Goal: Task Accomplishment & Management: Manage account settings

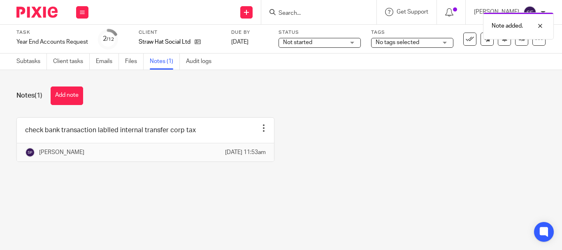
click at [313, 12] on div "Note added." at bounding box center [417, 23] width 273 height 31
click at [312, 12] on div "Note added." at bounding box center [417, 23] width 273 height 31
click at [320, 14] on input "Search" at bounding box center [315, 13] width 74 height 7
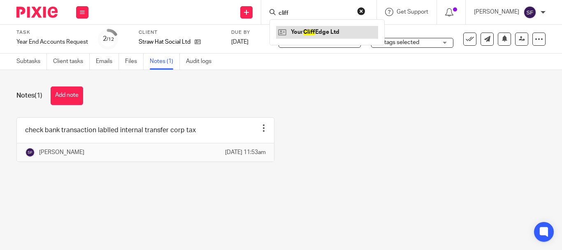
type input "cliff"
click at [343, 33] on link at bounding box center [327, 32] width 102 height 12
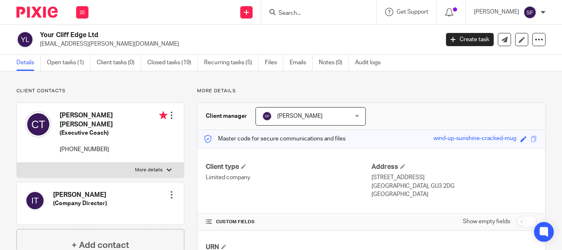
click at [327, 12] on input "Search" at bounding box center [315, 13] width 74 height 7
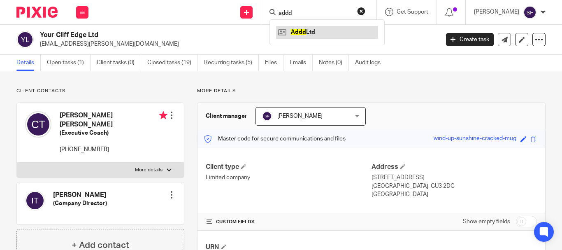
type input "addd"
click at [329, 32] on link at bounding box center [327, 32] width 102 height 12
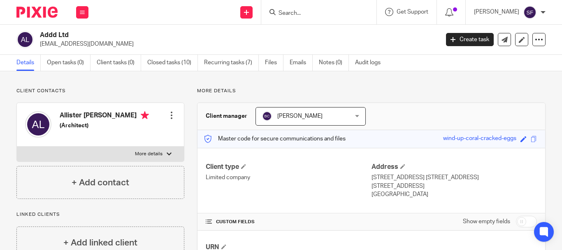
click at [344, 15] on input "Search" at bounding box center [315, 13] width 74 height 7
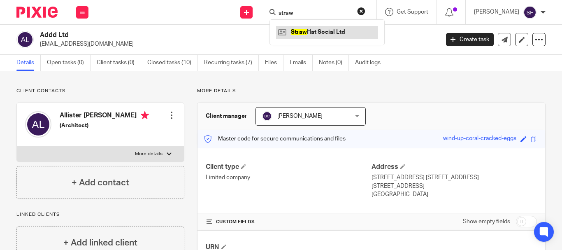
type input "straw"
click at [333, 30] on link at bounding box center [327, 32] width 102 height 12
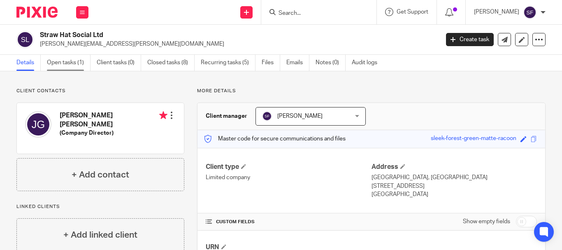
click at [71, 65] on link "Open tasks (1)" at bounding box center [69, 63] width 44 height 16
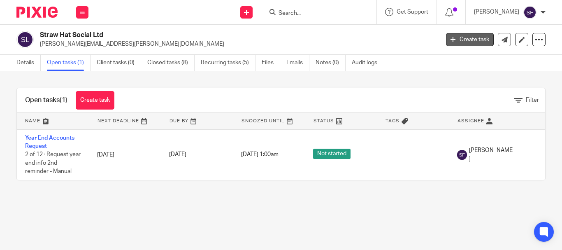
click at [459, 44] on link "Create task" at bounding box center [470, 39] width 48 height 13
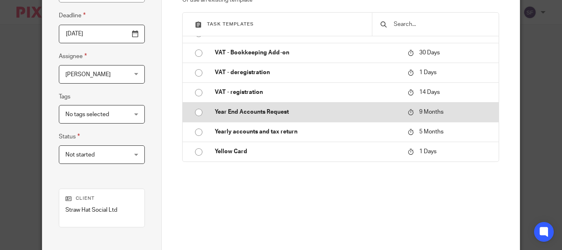
scroll to position [164, 0]
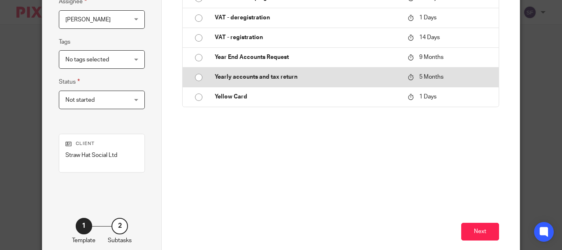
click at [290, 80] on p "Yearly accounts and tax return" at bounding box center [307, 77] width 185 height 8
type input "2026-01-18"
type input "Yearly accounts and tax return"
checkbox input "false"
radio input "true"
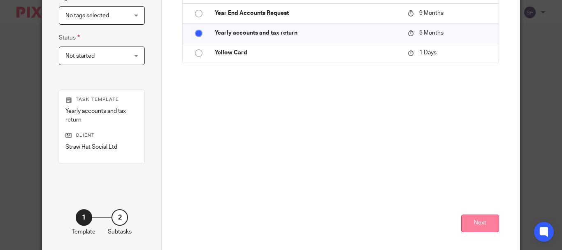
scroll to position [245, 0]
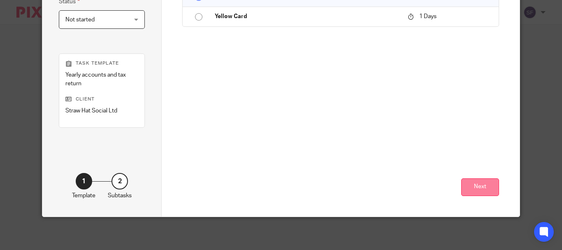
click at [472, 182] on button "Next" at bounding box center [480, 187] width 38 height 18
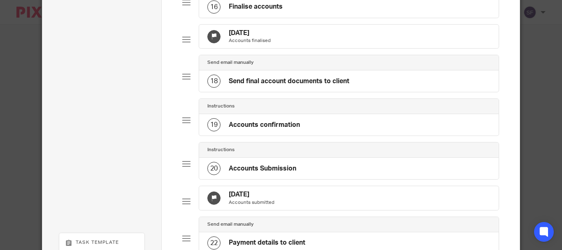
scroll to position [915, 0]
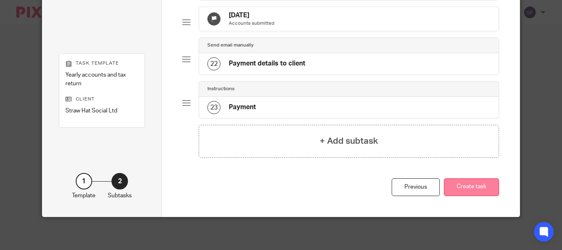
click at [472, 192] on button "Create task" at bounding box center [471, 187] width 55 height 18
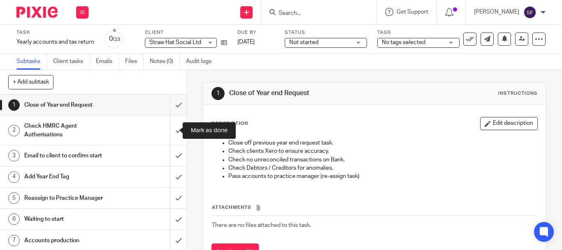
click at [170, 134] on input "submit" at bounding box center [93, 130] width 187 height 29
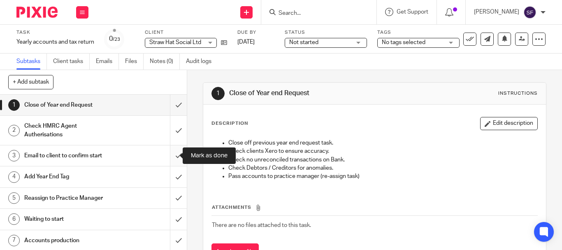
click at [171, 155] on input "submit" at bounding box center [93, 155] width 187 height 21
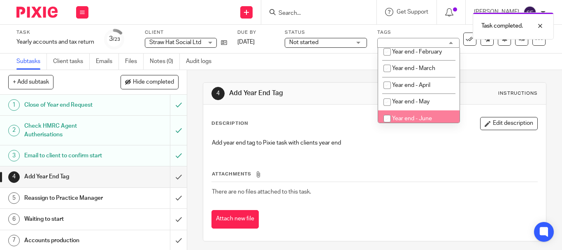
scroll to position [329, 0]
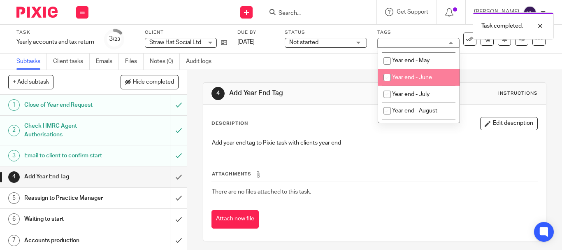
click at [415, 86] on li "Year end - June" at bounding box center [418, 77] width 81 height 17
checkbox input "true"
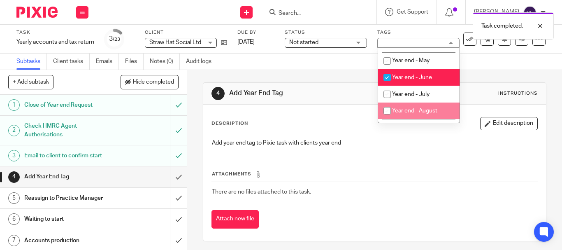
click at [327, 65] on div "Subtasks Client tasks Emails Files Notes (0) Audit logs" at bounding box center [281, 61] width 562 height 16
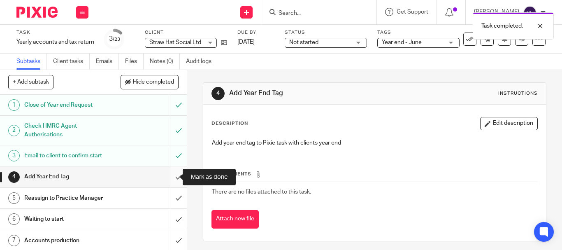
click at [171, 178] on input "submit" at bounding box center [93, 176] width 187 height 21
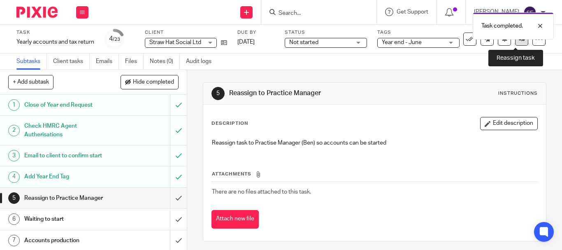
click at [515, 44] on link at bounding box center [521, 38] width 13 height 13
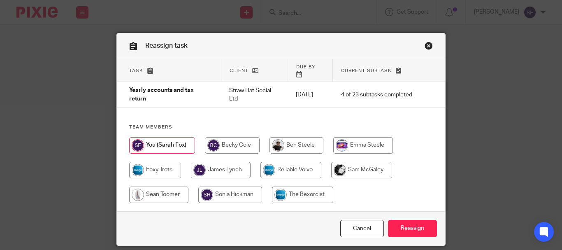
click at [226, 187] on input "radio" at bounding box center [230, 194] width 64 height 16
radio input "true"
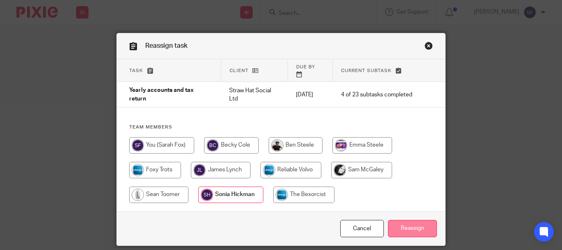
click at [398, 224] on input "Reassign" at bounding box center [412, 229] width 49 height 18
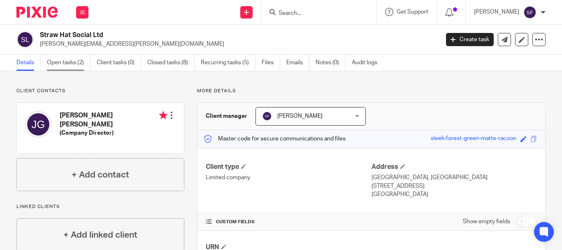
click at [63, 67] on link "Open tasks (2)" at bounding box center [69, 63] width 44 height 16
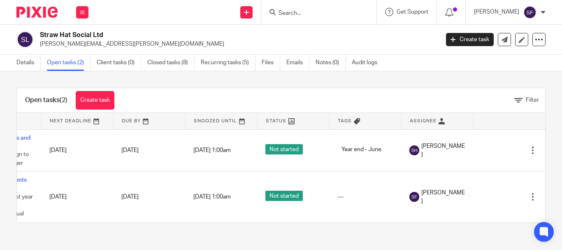
scroll to position [0, 58]
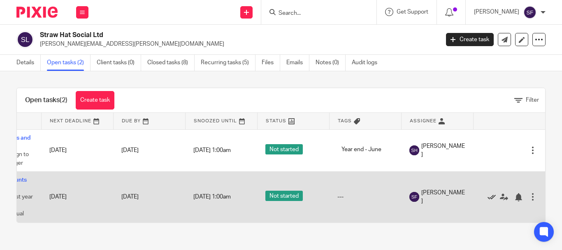
click at [487, 197] on icon at bounding box center [491, 197] width 8 height 8
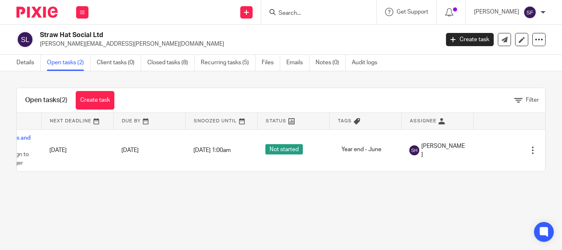
click at [326, 15] on input "Search" at bounding box center [315, 13] width 74 height 7
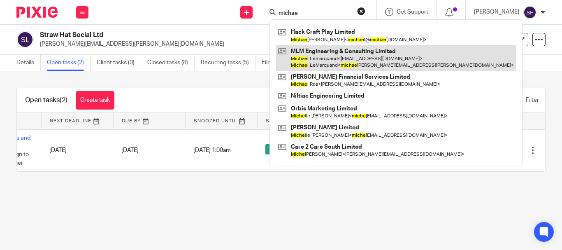
type input "michae"
click at [353, 62] on link at bounding box center [396, 57] width 240 height 25
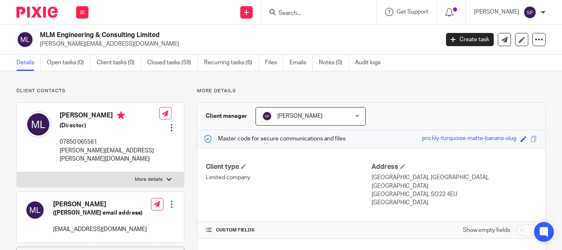
click at [339, 14] on input "Search" at bounding box center [315, 13] width 74 height 7
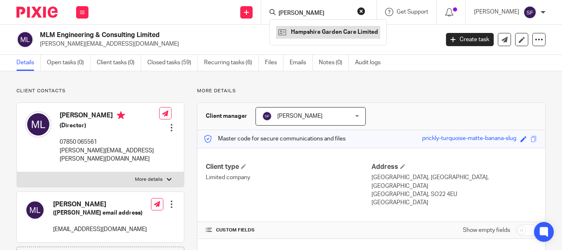
type input "kevin mcgee"
click at [346, 30] on link at bounding box center [328, 32] width 104 height 12
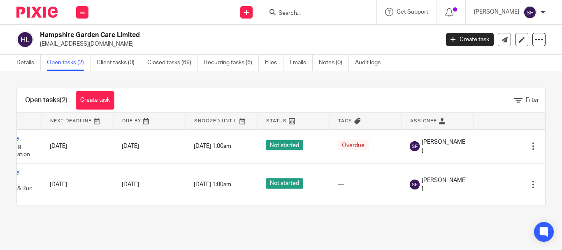
scroll to position [0, 56]
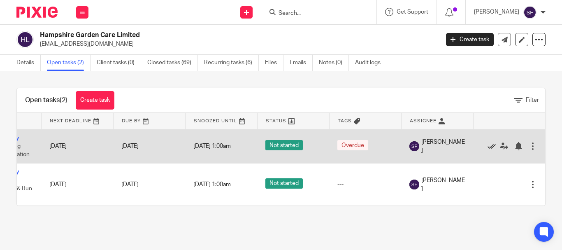
click at [487, 147] on icon at bounding box center [491, 146] width 8 height 8
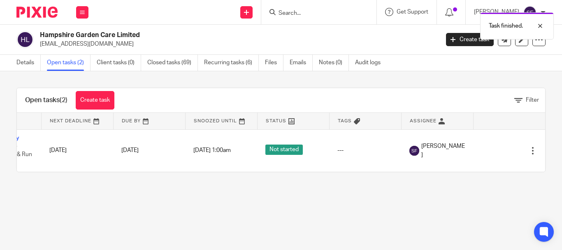
scroll to position [0, 0]
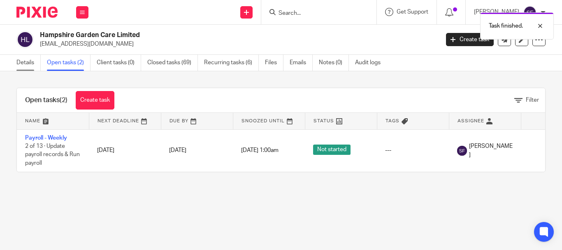
click at [34, 64] on link "Details" at bounding box center [28, 63] width 24 height 16
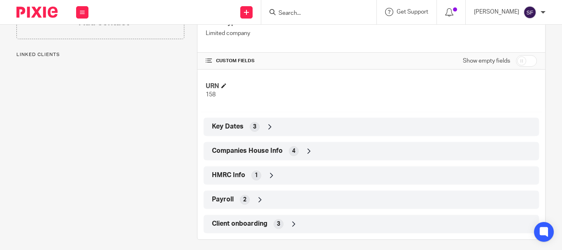
scroll to position [150, 0]
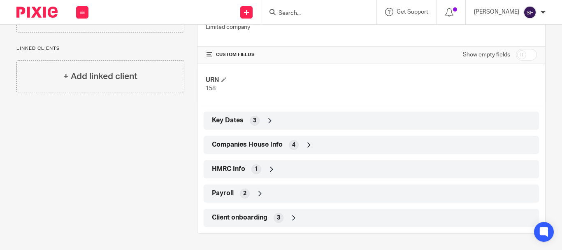
click at [258, 149] on span "Companies House Info" at bounding box center [247, 144] width 71 height 9
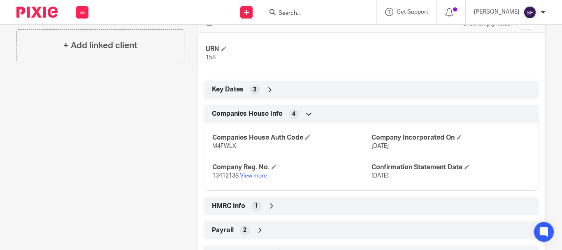
scroll to position [218, 0]
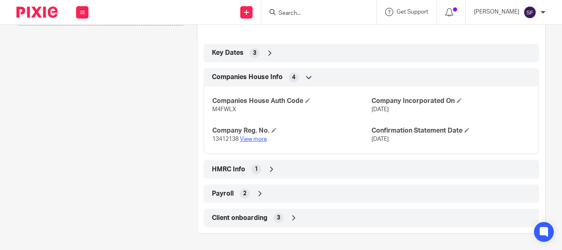
click at [254, 140] on link "View more" at bounding box center [253, 139] width 27 height 6
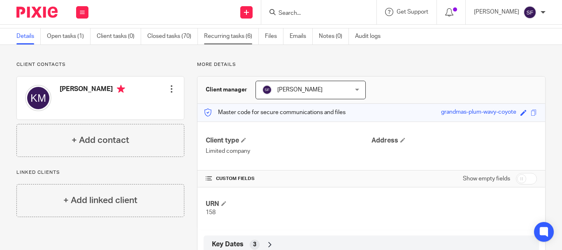
scroll to position [0, 0]
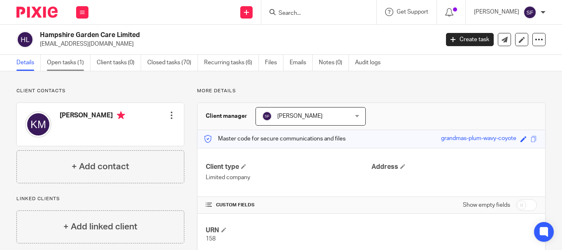
click at [71, 61] on link "Open tasks (1)" at bounding box center [69, 63] width 44 height 16
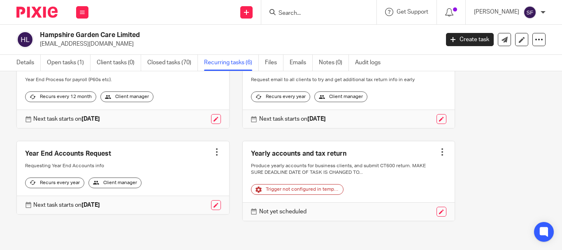
scroll to position [169, 0]
click at [53, 62] on link "Open tasks (1)" at bounding box center [69, 63] width 44 height 16
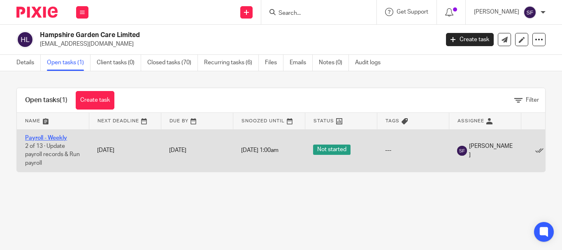
click at [57, 138] on link "Payroll - Weekly" at bounding box center [46, 138] width 42 height 6
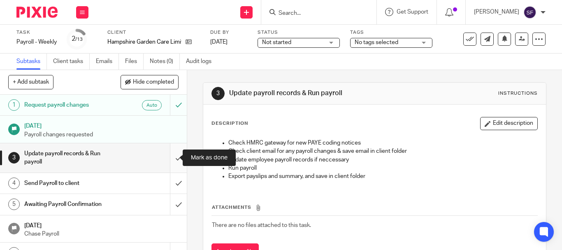
click at [173, 160] on input "submit" at bounding box center [93, 157] width 187 height 29
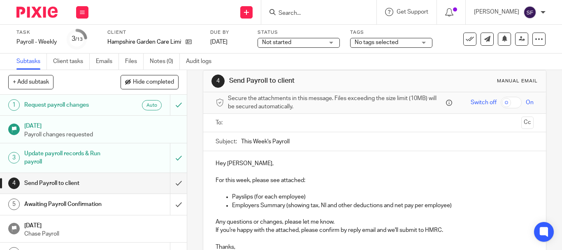
scroll to position [93, 0]
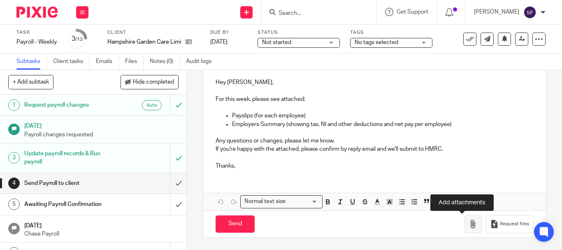
click at [469, 222] on icon "button" at bounding box center [473, 224] width 8 height 8
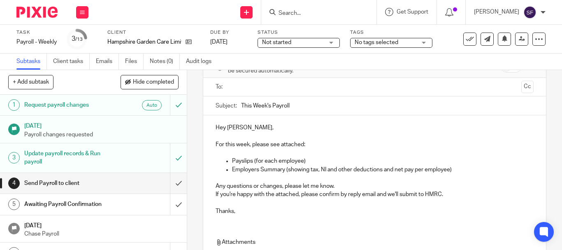
scroll to position [42, 0]
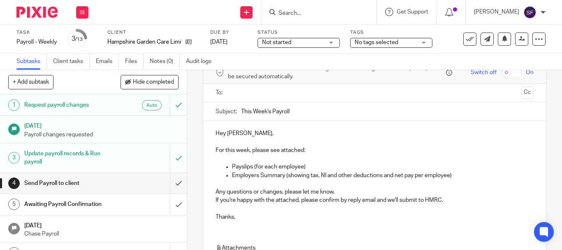
click at [260, 90] on input "text" at bounding box center [374, 92] width 287 height 9
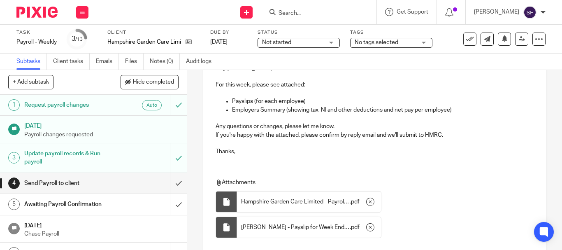
scroll to position [167, 0]
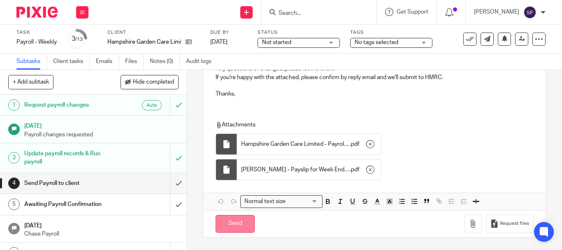
click at [235, 224] on input "Send" at bounding box center [234, 224] width 39 height 18
type input "Sent"
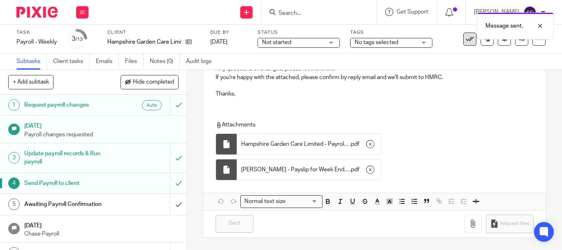
click at [463, 44] on button at bounding box center [469, 38] width 13 height 13
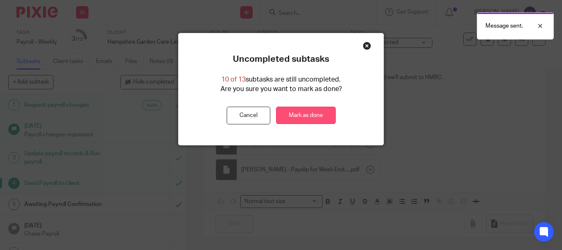
click at [324, 119] on link "Mark as done" at bounding box center [306, 116] width 60 height 18
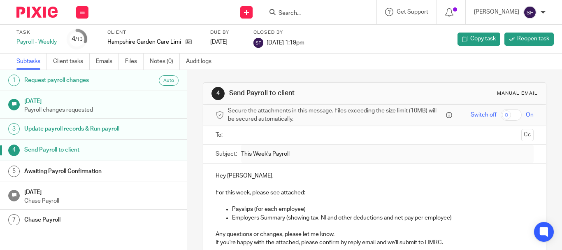
drag, startPoint x: 82, startPoint y: 13, endPoint x: 83, endPoint y: 23, distance: 10.3
click at [82, 14] on icon at bounding box center [82, 12] width 5 height 5
click at [79, 75] on link "Team" at bounding box center [78, 75] width 14 height 6
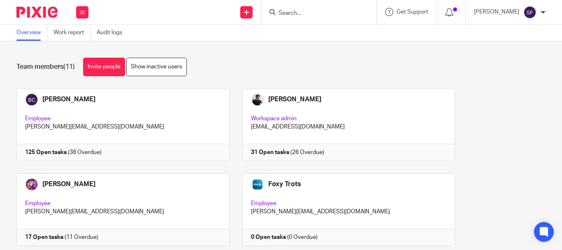
click at [315, 13] on input "Search" at bounding box center [315, 13] width 74 height 7
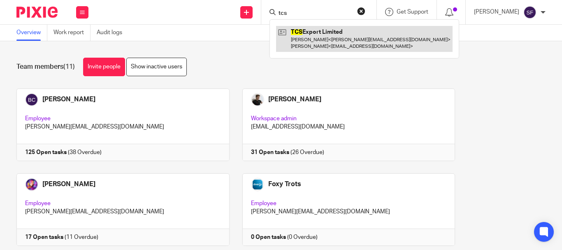
type input "tcs"
click at [334, 44] on link at bounding box center [364, 38] width 176 height 25
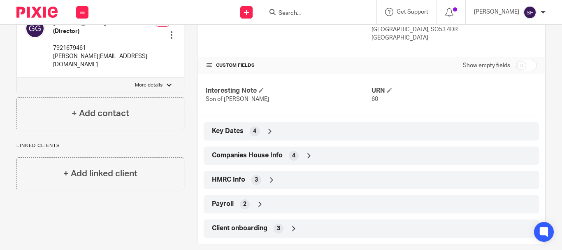
click at [236, 151] on div "Companies House Info 4" at bounding box center [371, 155] width 323 height 14
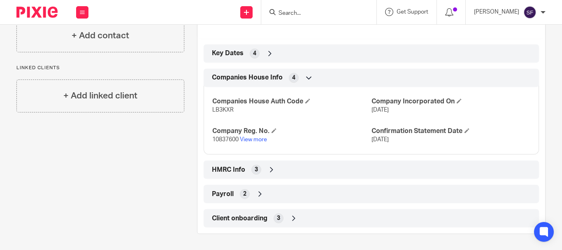
scroll to position [243, 0]
drag, startPoint x: 213, startPoint y: 138, endPoint x: 236, endPoint y: 139, distance: 22.7
click at [236, 139] on div "Companies House Auth Code LB3KXR Company Incorporated On [DATE] Company Reg. No…" at bounding box center [371, 117] width 335 height 74
copy span "10837600"
drag, startPoint x: 211, startPoint y: 109, endPoint x: 232, endPoint y: 109, distance: 21.4
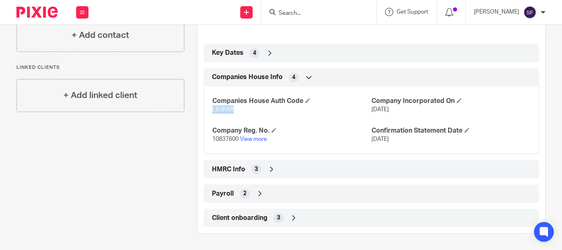
click at [232, 109] on p "LB3KXR" at bounding box center [291, 109] width 159 height 8
copy span "LB3KXR"
click at [327, 14] on input "Search" at bounding box center [315, 13] width 74 height 7
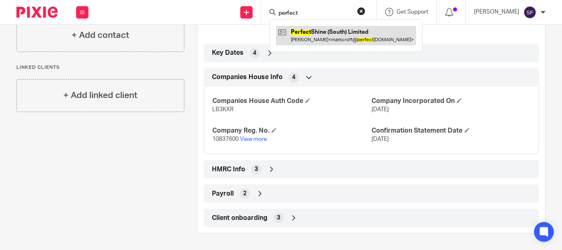
type input "perfect"
click at [334, 35] on link at bounding box center [346, 35] width 140 height 19
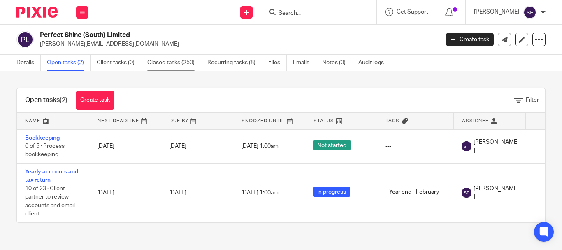
click at [180, 66] on link "Closed tasks (250)" at bounding box center [174, 63] width 54 height 16
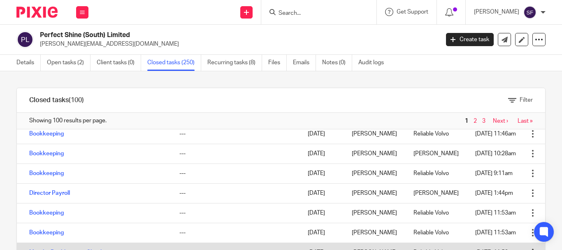
scroll to position [164, 0]
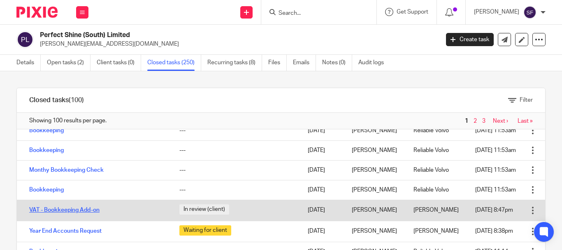
click at [93, 211] on link "VAT - Bookkeeping Add-on" at bounding box center [64, 210] width 70 height 6
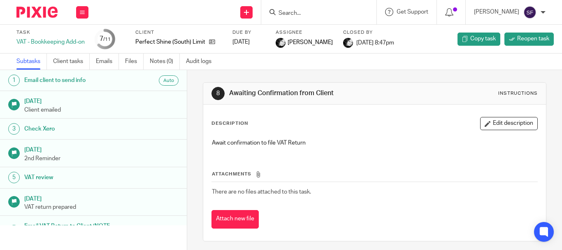
click at [111, 67] on link "Emails" at bounding box center [107, 61] width 23 height 16
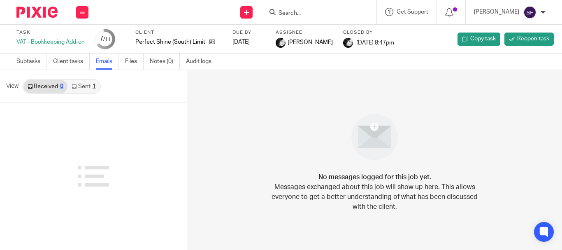
click at [84, 90] on link "Sent 1" at bounding box center [83, 86] width 32 height 13
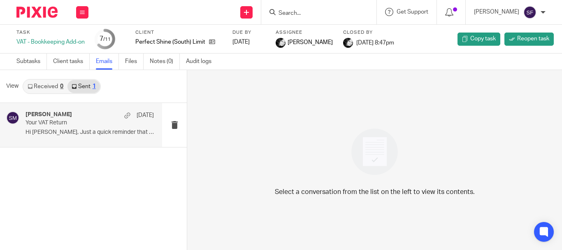
click at [83, 129] on p "Hi [PERSON_NAME], Just a quick reminder that your..." at bounding box center [89, 132] width 128 height 7
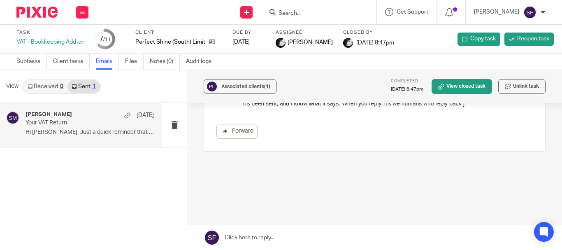
scroll to position [184, 0]
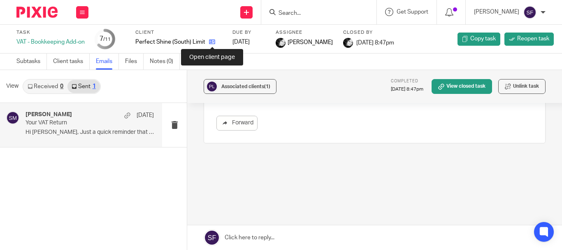
click at [212, 41] on icon at bounding box center [212, 42] width 6 height 6
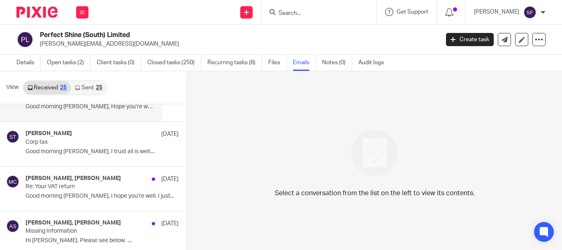
scroll to position [41, 0]
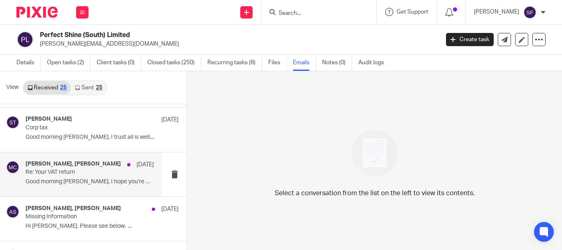
click at [84, 183] on p "Good morning [PERSON_NAME], I hope you’re well. I just..." at bounding box center [89, 181] width 128 height 7
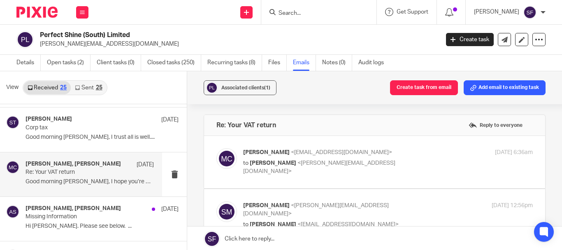
scroll to position [0, 0]
click at [410, 160] on p "to [PERSON_NAME] <[PERSON_NAME][EMAIL_ADDRESS][DOMAIN_NAME]>" at bounding box center [339, 167] width 193 height 17
checkbox input "true"
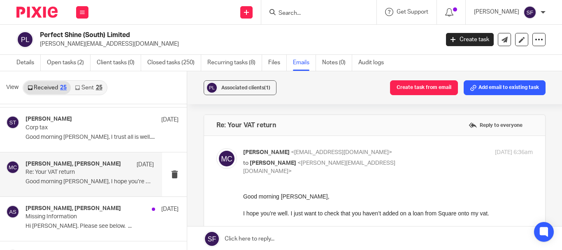
drag, startPoint x: 68, startPoint y: 169, endPoint x: 79, endPoint y: 167, distance: 10.5
click at [71, 169] on p "Re: Your VAT return" at bounding box center [76, 172] width 103 height 7
click at [94, 93] on link "Sent 25" at bounding box center [88, 87] width 35 height 13
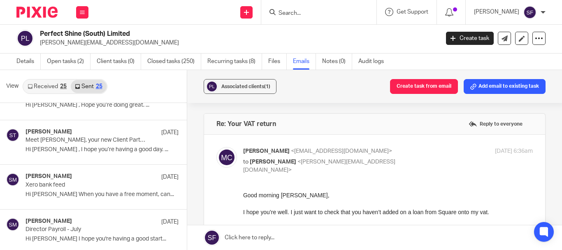
scroll to position [247, 0]
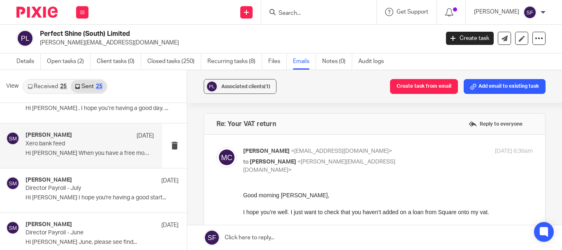
click at [82, 150] on p "Hi [PERSON_NAME] When you have a free moment, can..." at bounding box center [89, 153] width 128 height 7
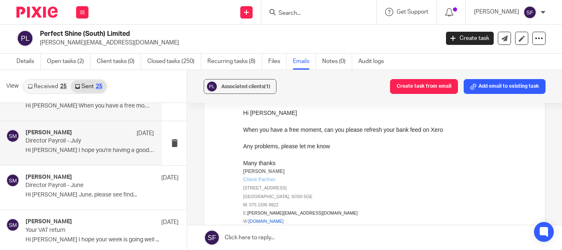
scroll to position [329, 0]
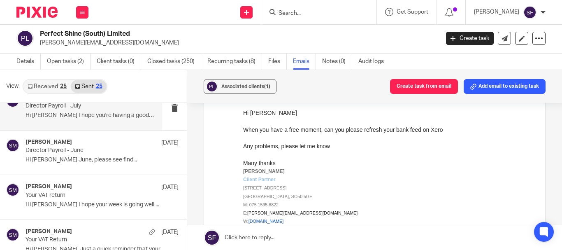
click at [108, 192] on p "Your VAT return" at bounding box center [86, 195] width 123 height 7
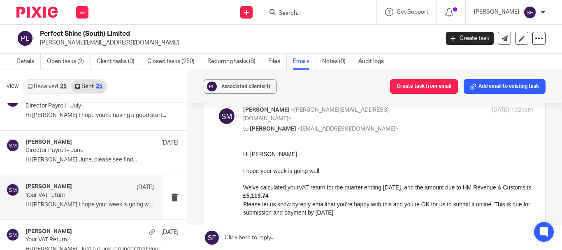
scroll to position [82, 0]
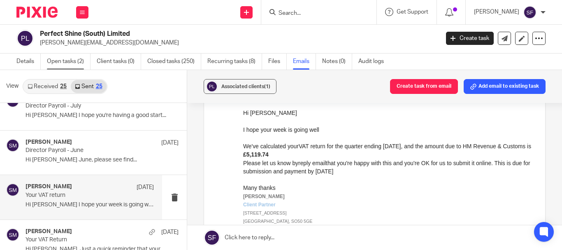
click at [86, 64] on link "Open tasks (2)" at bounding box center [69, 61] width 44 height 16
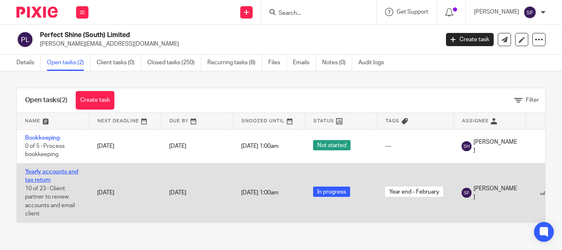
click at [66, 171] on link "Yearly accounts and tax return" at bounding box center [51, 176] width 53 height 14
